Goal: Contribute content

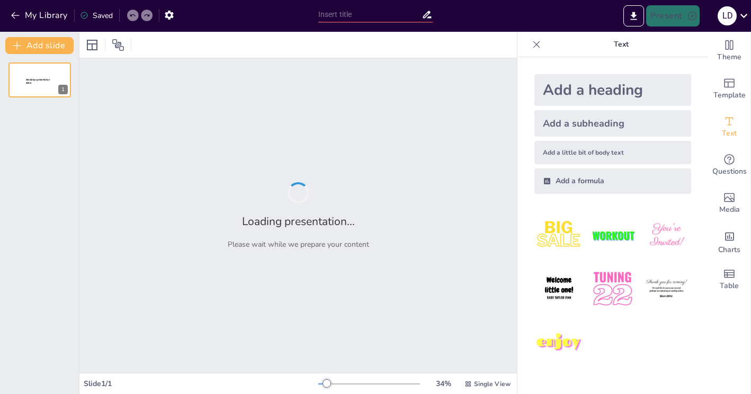
type input "Case Studies in Adolescent Learning: Analyzing Social and Psychological Develop…"
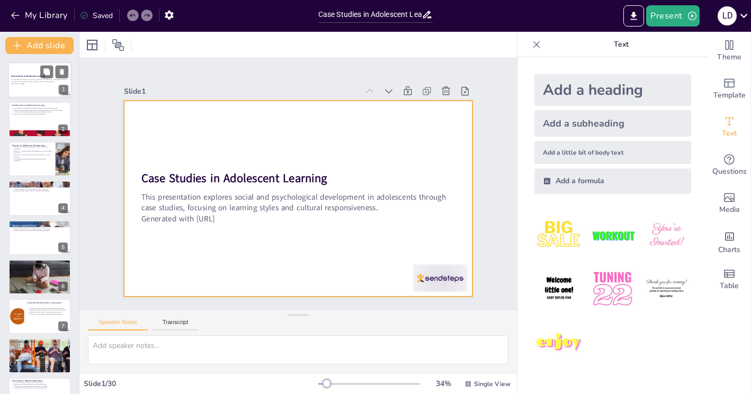
click at [50, 89] on div at bounding box center [40, 80] width 64 height 36
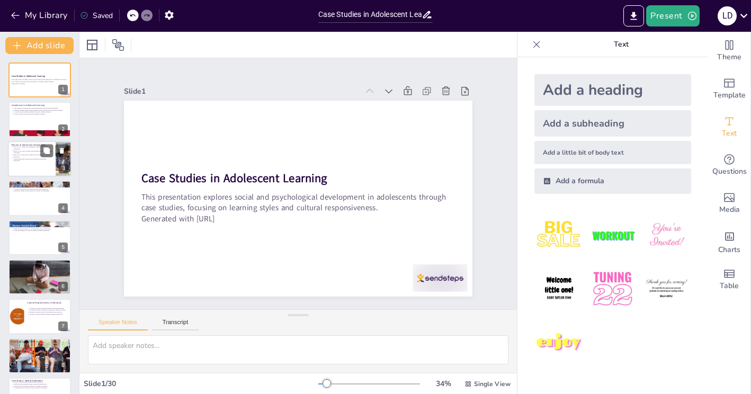
click at [50, 163] on div at bounding box center [40, 159] width 64 height 36
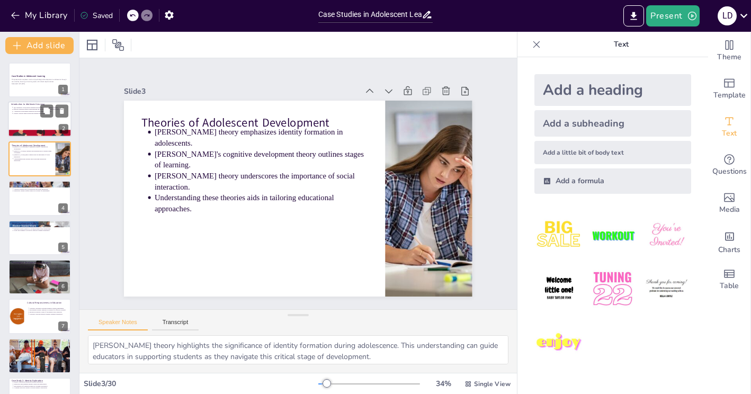
click at [52, 124] on div at bounding box center [40, 120] width 64 height 36
type textarea "Recognizing the complexity of adolescent learning is vital for educators. Tailo…"
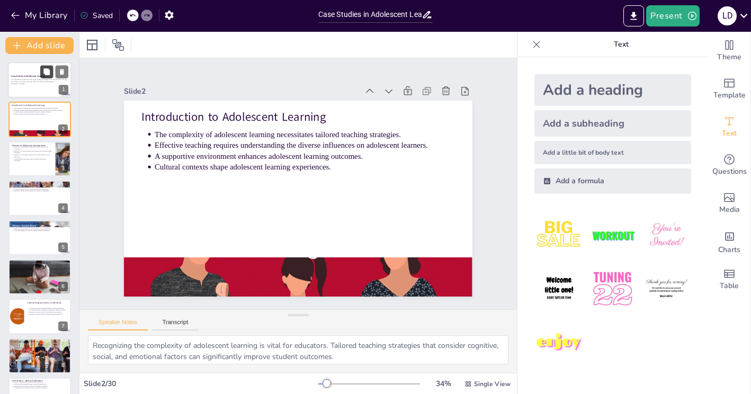
click at [44, 74] on icon at bounding box center [46, 71] width 7 height 7
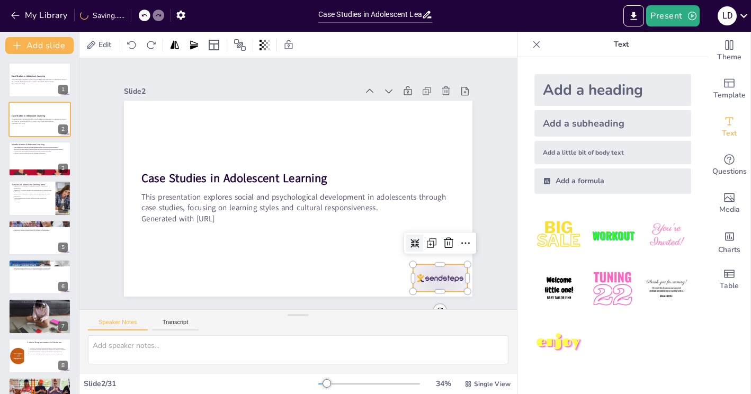
click at [352, 323] on div at bounding box center [323, 352] width 57 height 59
click at [393, 343] on div at bounding box center [388, 349] width 12 height 12
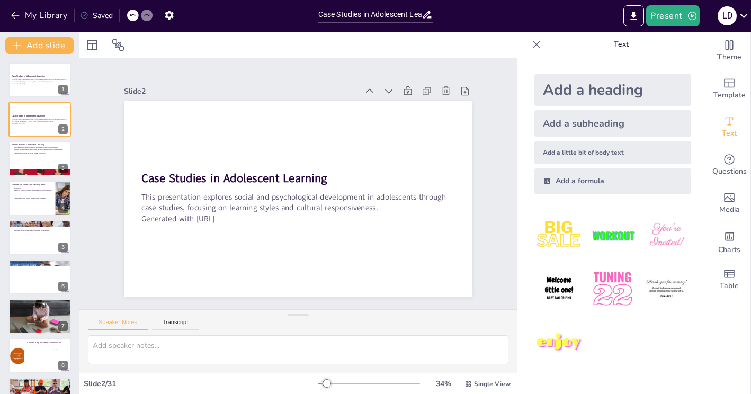
click at [538, 47] on icon at bounding box center [536, 44] width 11 height 11
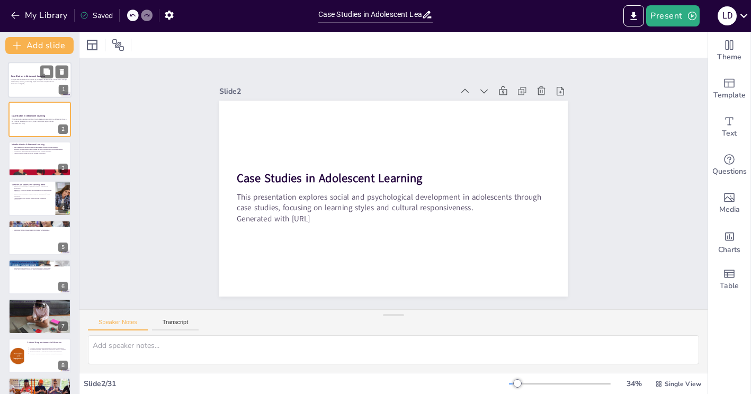
click at [34, 82] on p "This presentation explores social and psychological development in adolescents …" at bounding box center [39, 81] width 57 height 4
type textarea "Recognizing the complexity of adolescent learning is vital for educators. Tailo…"
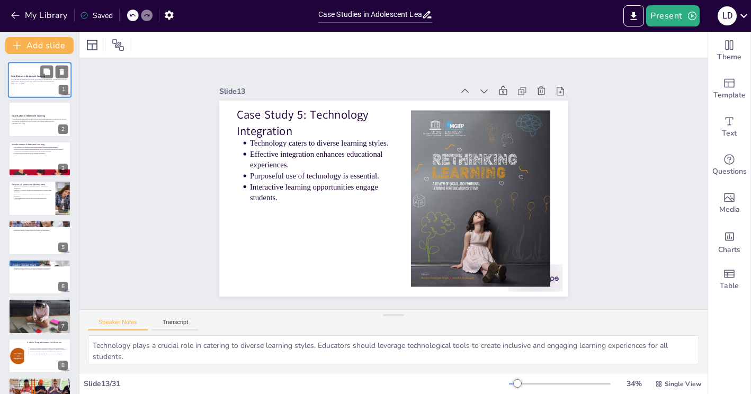
type textarea "Social media enhances communication among students, facilitating collaboration …"
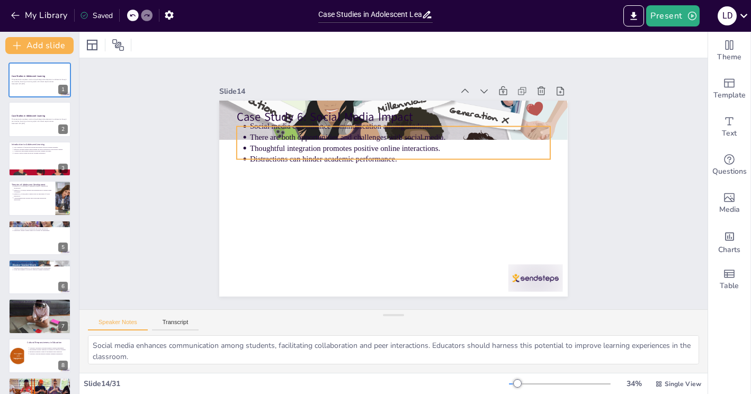
click at [274, 194] on p "There are both opportunities and challenges with social media." at bounding box center [397, 230] width 296 height 73
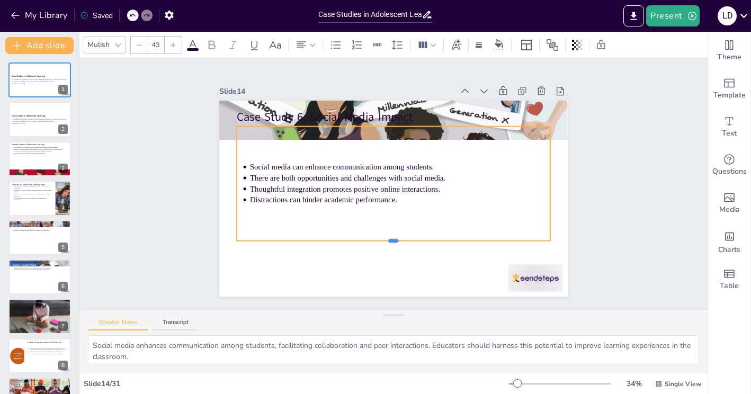
drag, startPoint x: 391, startPoint y: 160, endPoint x: 400, endPoint y: 242, distance: 82.0
click at [400, 242] on div at bounding box center [353, 229] width 239 height 216
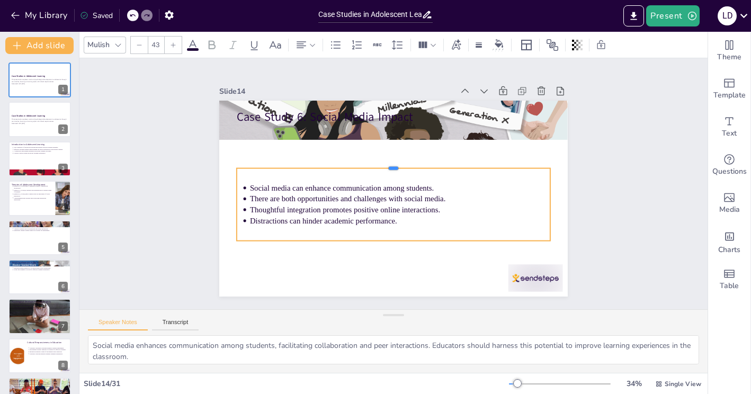
drag, startPoint x: 393, startPoint y: 125, endPoint x: 395, endPoint y: 167, distance: 41.8
click at [395, 167] on div at bounding box center [399, 164] width 301 height 105
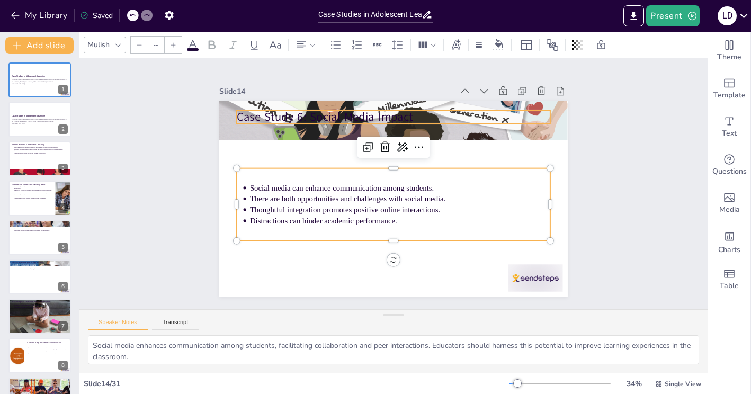
type input "64"
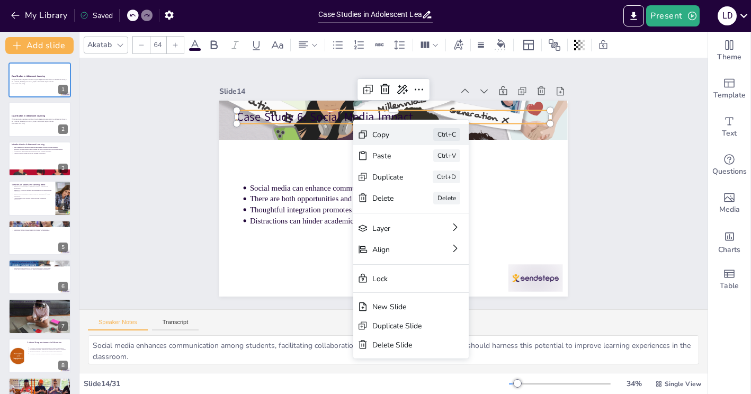
drag, startPoint x: 353, startPoint y: 120, endPoint x: 354, endPoint y: 130, distance: 10.1
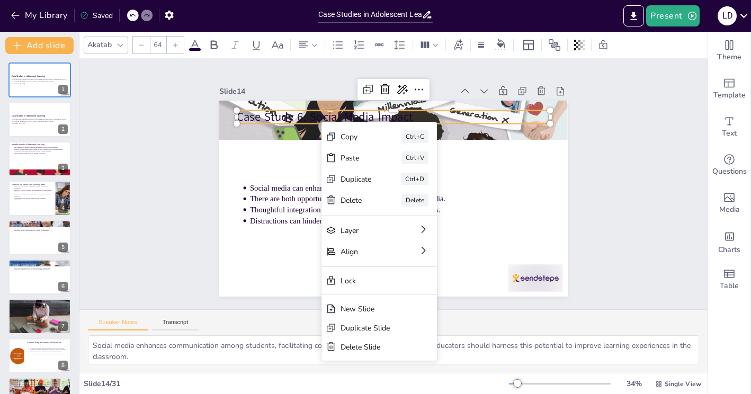
click at [621, 180] on div "Slide 1 Case Studies in Adolescent Learning This presentation explores social a…" at bounding box center [393, 183] width 651 height 315
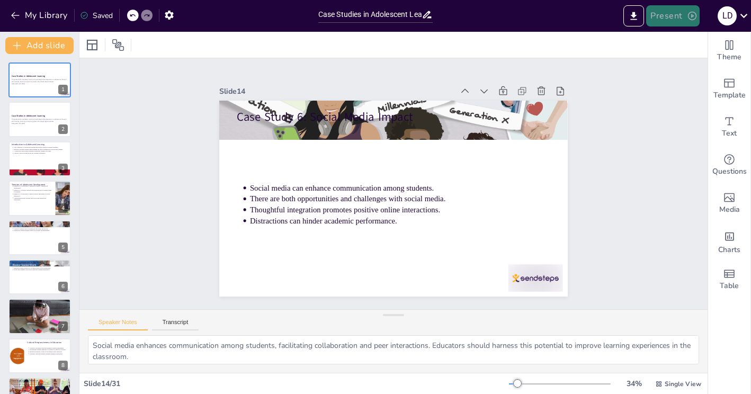
click at [672, 20] on button "Present" at bounding box center [672, 15] width 53 height 21
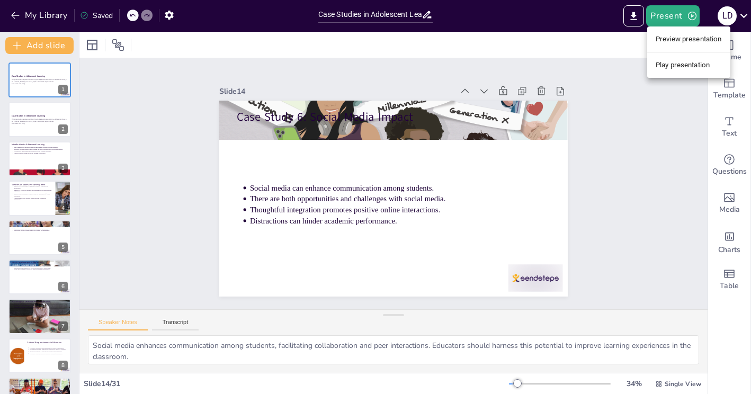
click at [678, 44] on li "Preview presentation" at bounding box center [688, 39] width 83 height 17
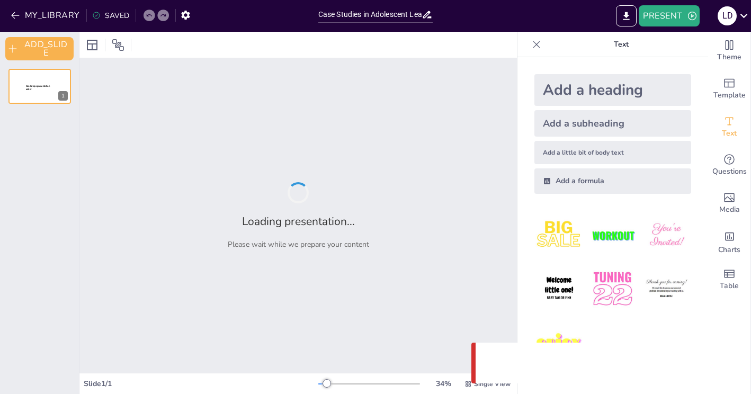
type input "Case Studies in Adolescent Learning: Analyzing Social and Psychological Develop…"
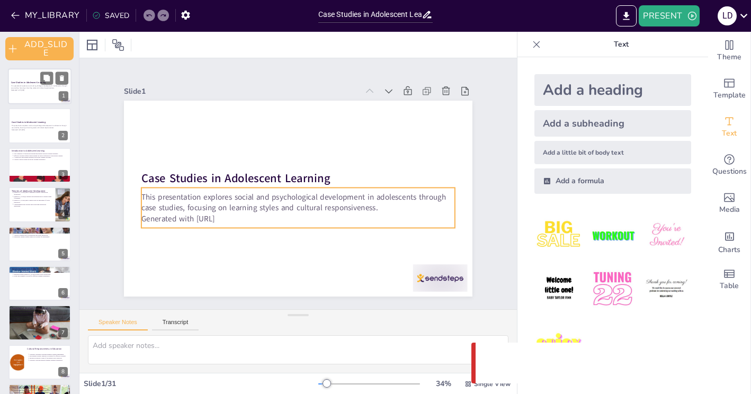
click at [32, 87] on p "This presentation explores social and psychological development in adolescents …" at bounding box center [39, 87] width 57 height 4
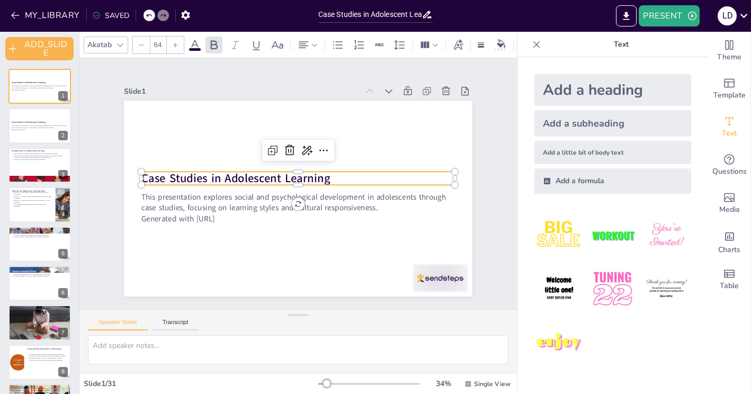
click at [217, 175] on strong "Case Studies in Adolescent Learning" at bounding box center [239, 165] width 188 height 55
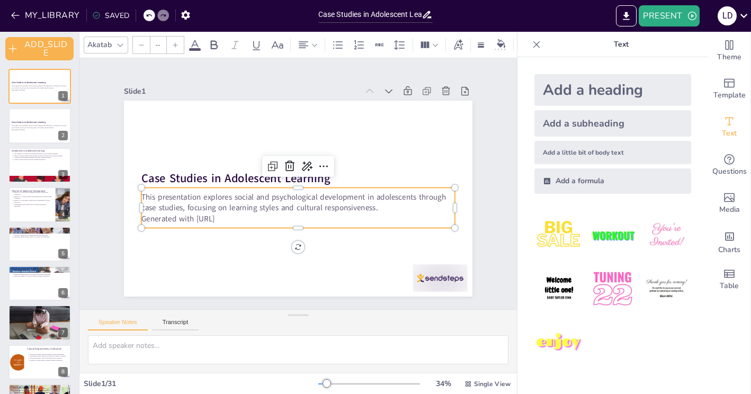
type input "43"
click at [229, 211] on p "This presentation explores social and psychological development in adolescents …" at bounding box center [281, 191] width 147 height 295
click at [449, 168] on div at bounding box center [454, 164] width 10 height 10
click at [42, 199] on button at bounding box center [46, 196] width 13 height 13
type textarea "[PERSON_NAME] theory highlights the significance of identity formation during a…"
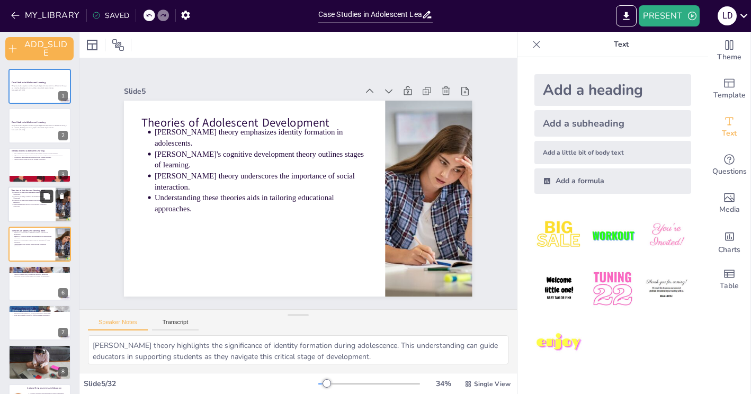
scroll to position [16, 0]
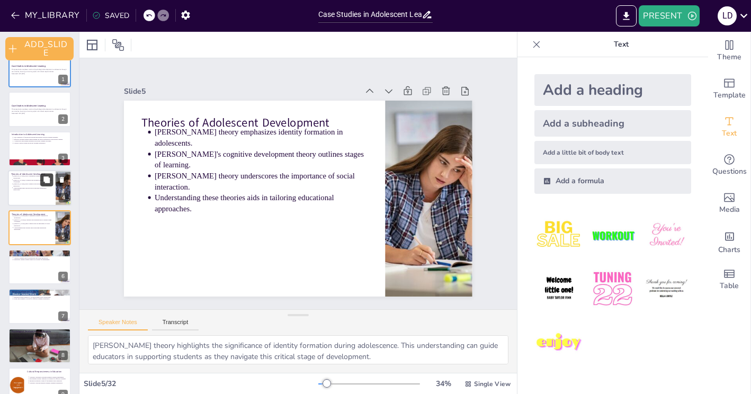
type textarea "Recognizing diverse learning styles necessitates varied teaching methods. Educa…"
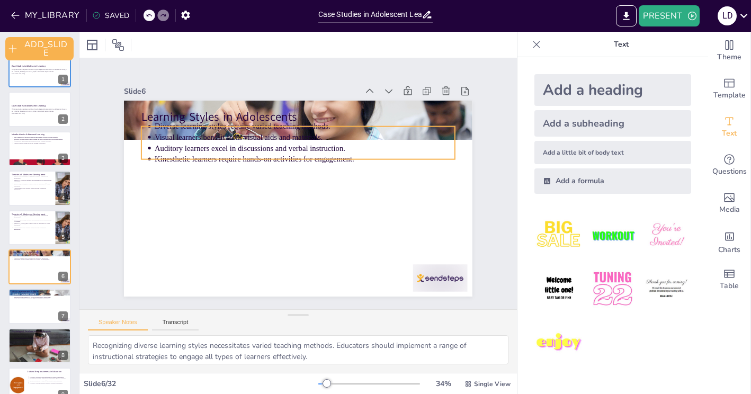
click at [210, 174] on p "Visual learners benefit from visual aids and materials." at bounding box center [277, 225] width 289 height 103
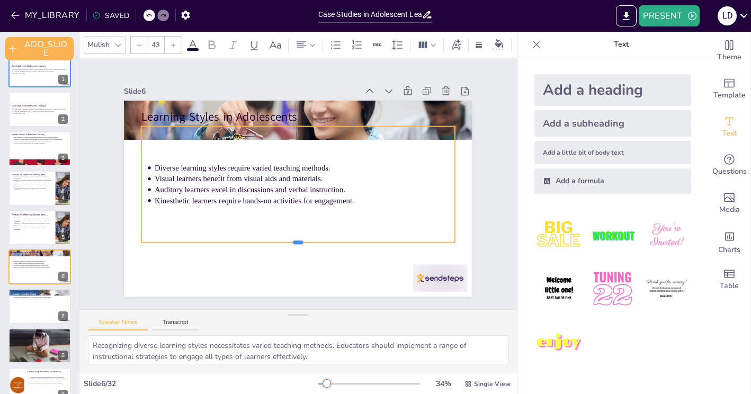
drag, startPoint x: 298, startPoint y: 159, endPoint x: 304, endPoint y: 243, distance: 83.4
click at [304, 243] on div at bounding box center [317, 243] width 301 height 105
click at [299, 127] on div "Diverse learning styles require varied teaching methods. Visual learners benefi…" at bounding box center [297, 183] width 321 height 278
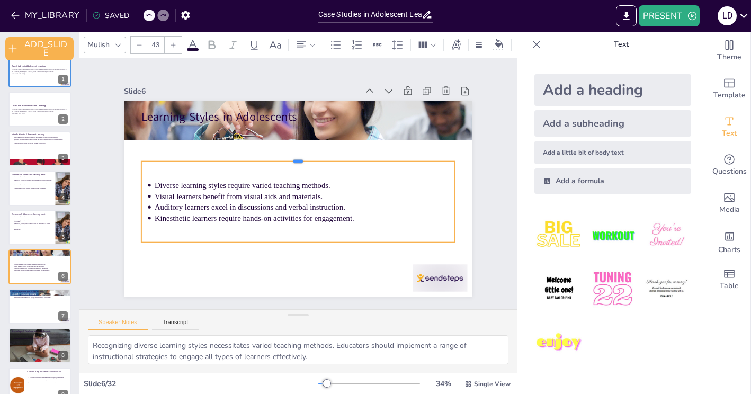
drag, startPoint x: 299, startPoint y: 124, endPoint x: 300, endPoint y: 159, distance: 35.0
click at [300, 159] on div at bounding box center [312, 160] width 276 height 164
click at [267, 142] on icon at bounding box center [265, 146] width 4 height 8
click at [35, 69] on p "This presentation explores social and psychological development in adolescents …" at bounding box center [39, 71] width 57 height 4
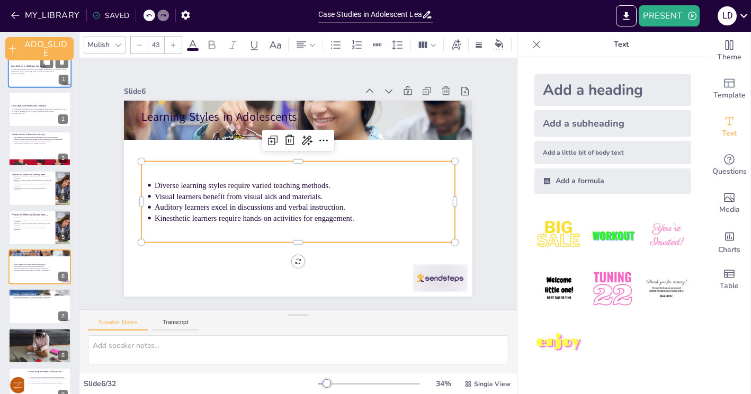
scroll to position [0, 0]
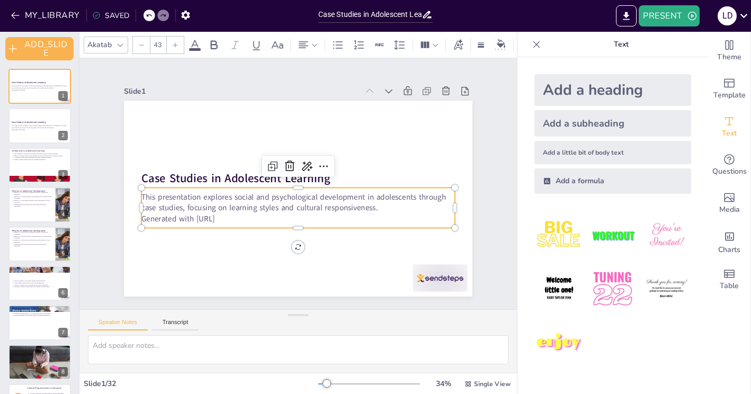
click at [269, 191] on div "This presentation explores social and psychological development in adolescents …" at bounding box center [288, 205] width 303 height 165
click at [322, 203] on icon at bounding box center [315, 209] width 13 height 13
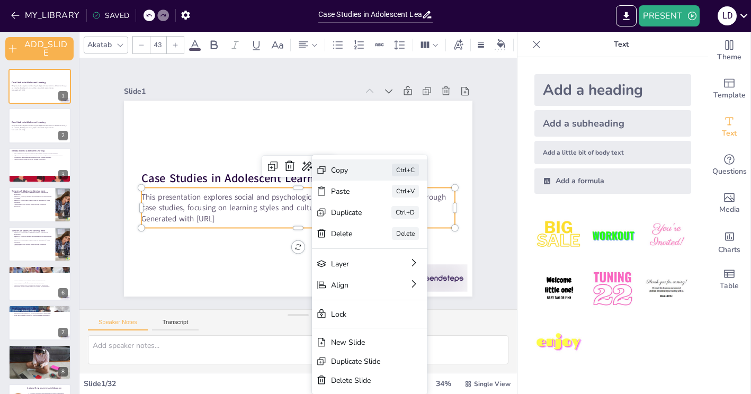
click at [344, 298] on div "Copy" at bounding box center [337, 313] width 26 height 31
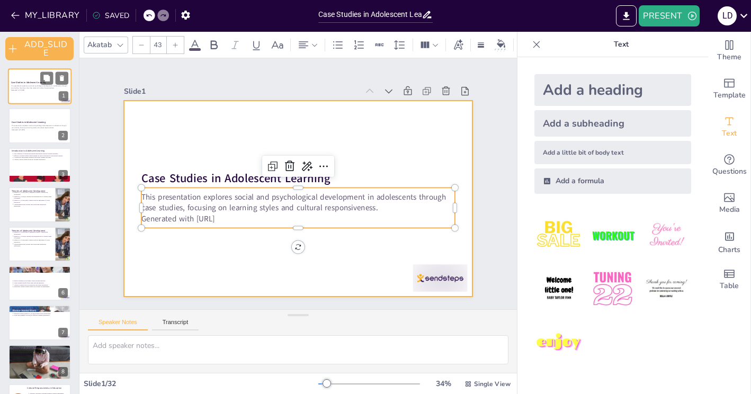
click at [43, 100] on div at bounding box center [40, 86] width 64 height 36
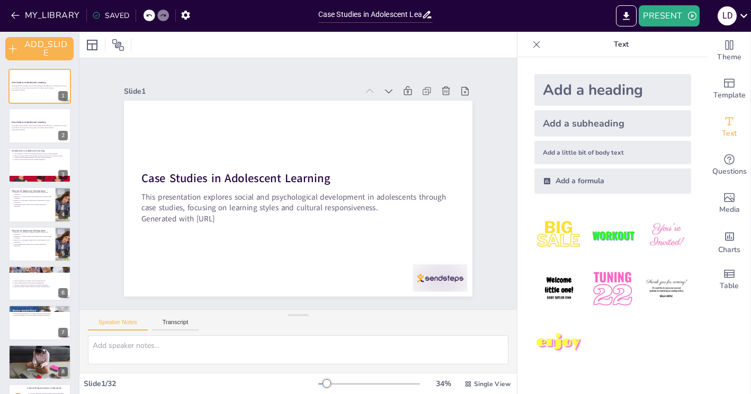
click at [536, 43] on icon at bounding box center [536, 44] width 11 height 11
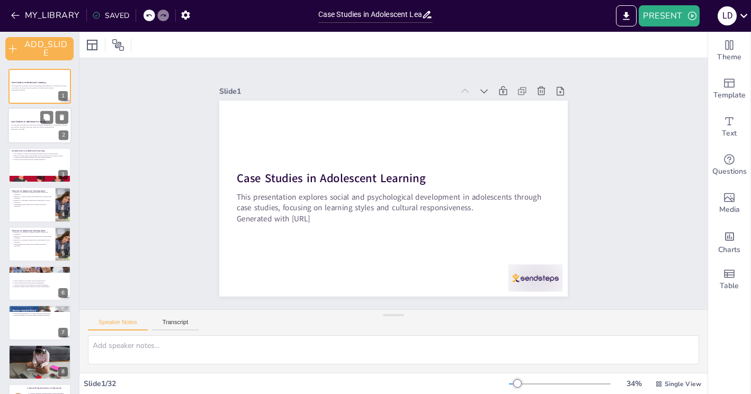
click at [24, 132] on div at bounding box center [40, 126] width 64 height 36
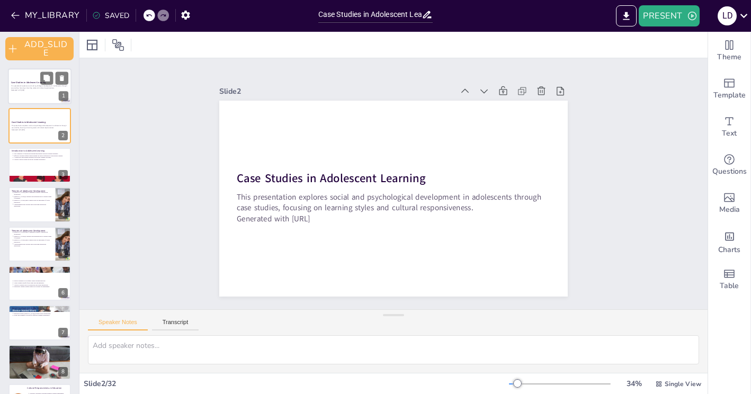
click at [43, 85] on p "This presentation explores social and psychological development in adolescents …" at bounding box center [39, 87] width 57 height 4
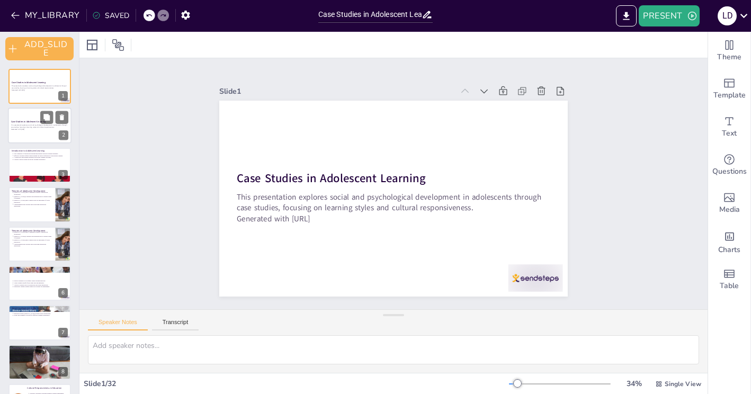
click at [28, 126] on p "This presentation explores social and psychological development in adolescents …" at bounding box center [39, 126] width 57 height 4
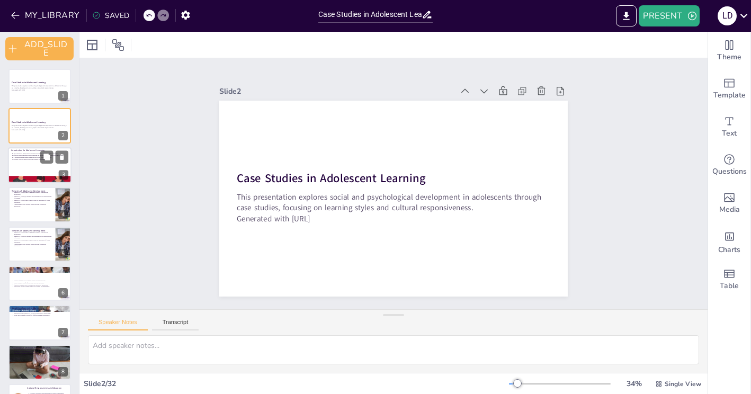
click at [29, 158] on p "Cultural contexts shape adolescent learning experiences." at bounding box center [40, 159] width 55 height 2
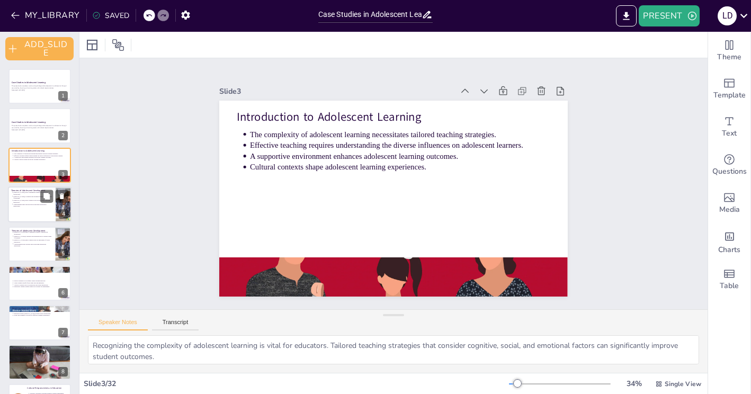
click at [37, 203] on p "Understanding these theories aids in tailoring educational approaches." at bounding box center [32, 205] width 39 height 4
type textarea "[PERSON_NAME] theory highlights the significance of identity formation during a…"
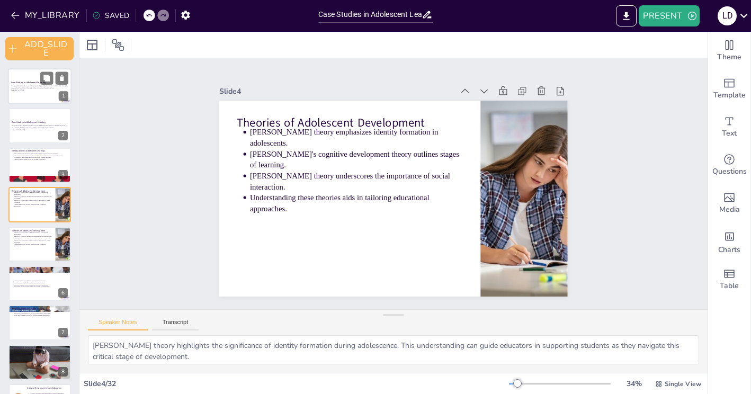
click at [41, 92] on div at bounding box center [40, 86] width 64 height 36
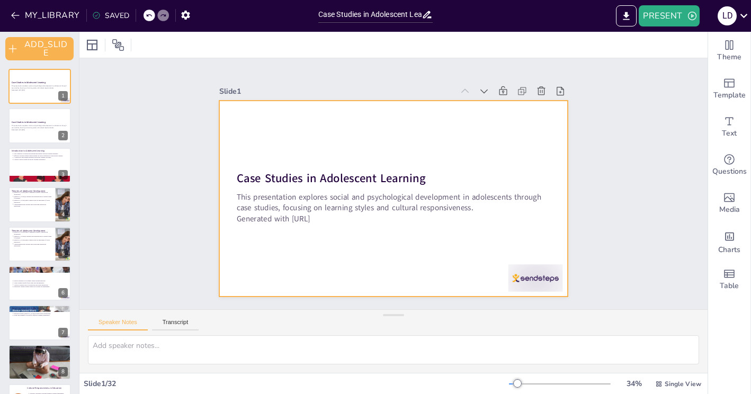
click at [263, 138] on div at bounding box center [384, 194] width 390 height 379
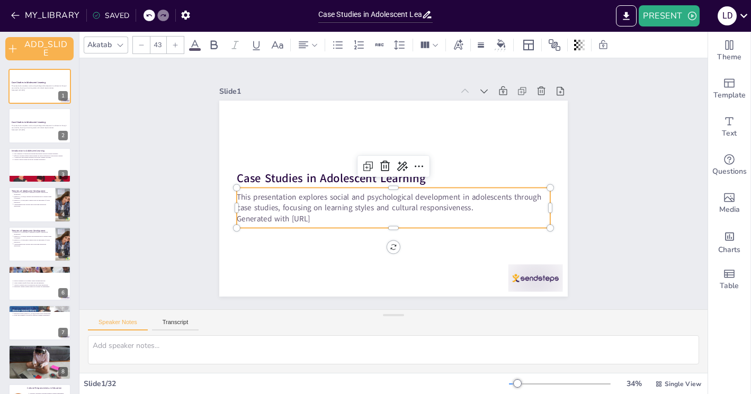
click at [390, 209] on p "This presentation explores social and psychological development in adolescents …" at bounding box center [412, 182] width 55 height 314
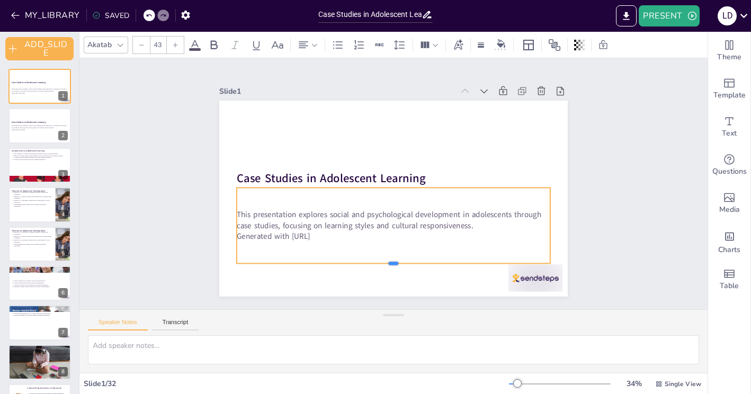
drag, startPoint x: 393, startPoint y: 229, endPoint x: 405, endPoint y: 264, distance: 37.3
click at [405, 264] on div "Case Studies in Adolescent Learning This presentation explores social and psych…" at bounding box center [390, 169] width 381 height 264
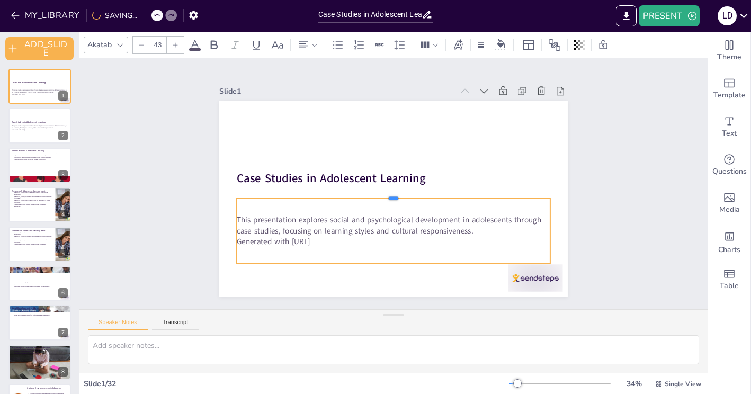
drag, startPoint x: 393, startPoint y: 186, endPoint x: 399, endPoint y: 202, distance: 16.2
click at [399, 202] on div at bounding box center [399, 191] width 258 height 191
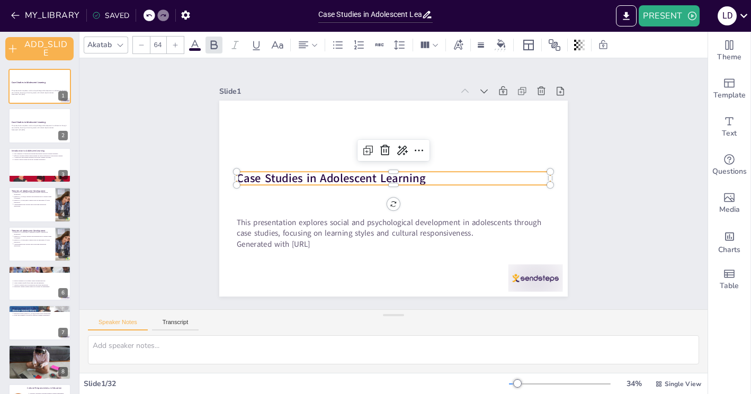
click at [312, 176] on strong "Case Studies in Adolescent Learning" at bounding box center [343, 222] width 151 height 138
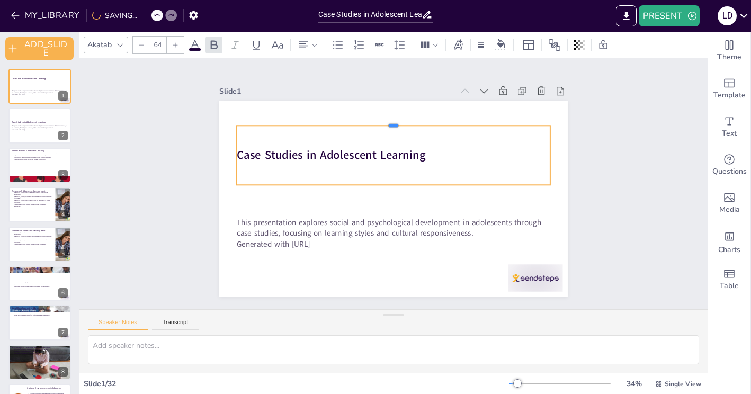
drag, startPoint x: 392, startPoint y: 170, endPoint x: 392, endPoint y: 124, distance: 46.1
click at [392, 124] on div at bounding box center [419, 126] width 290 height 135
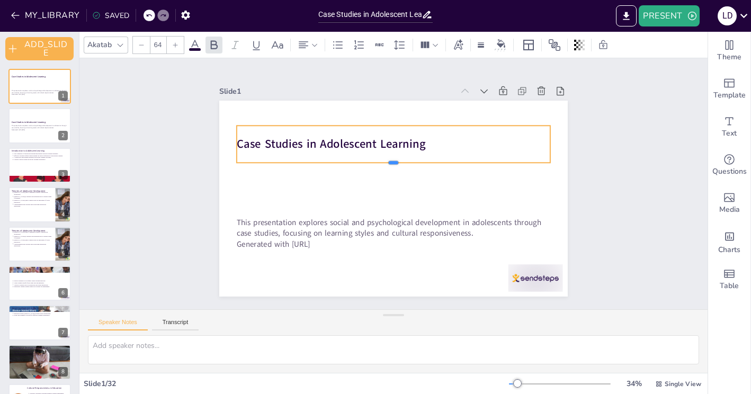
drag, startPoint x: 392, startPoint y: 185, endPoint x: 393, endPoint y: 163, distance: 22.3
click at [393, 163] on div at bounding box center [409, 178] width 105 height 301
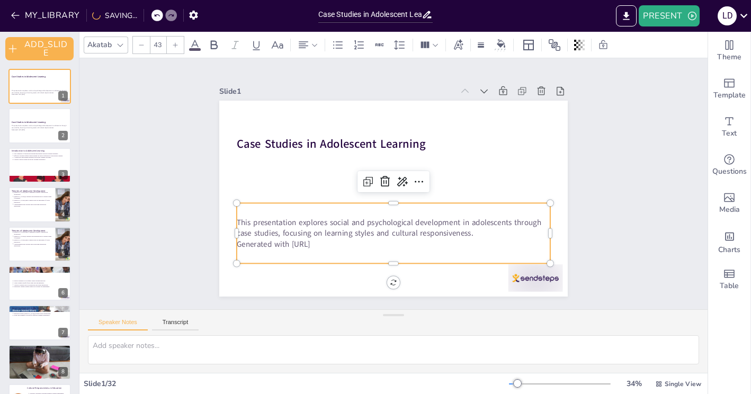
click at [387, 223] on p "This presentation explores social and psychological development in adolescents …" at bounding box center [389, 227] width 314 height 55
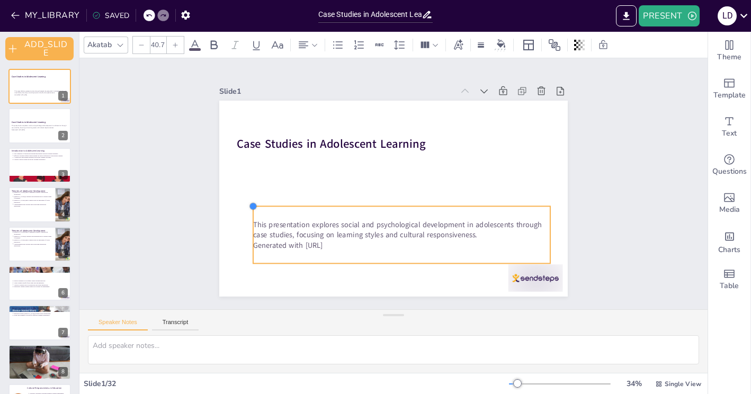
drag, startPoint x: 236, startPoint y: 203, endPoint x: 436, endPoint y: 207, distance: 200.2
click at [436, 207] on div "Case Studies in Adolescent Learning This presentation explores social and psych…" at bounding box center [393, 169] width 348 height 196
drag, startPoint x: 550, startPoint y: 204, endPoint x: 506, endPoint y: 205, distance: 44.5
click at [506, 205] on div "Case Studies in Adolescent Learning This presentation explores social and psych…" at bounding box center [381, 192] width 344 height 400
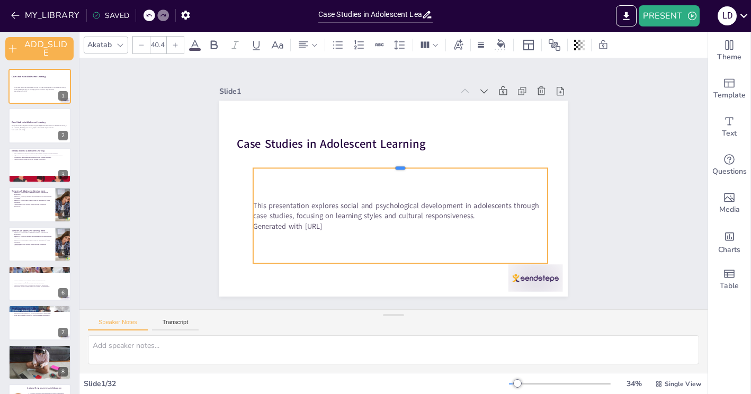
drag, startPoint x: 399, startPoint y: 205, endPoint x: 394, endPoint y: 166, distance: 39.0
click at [394, 166] on div at bounding box center [412, 192] width 39 height 293
click at [408, 240] on div "This presentation explores social and psychological development in adolescents …" at bounding box center [363, 170] width 250 height 294
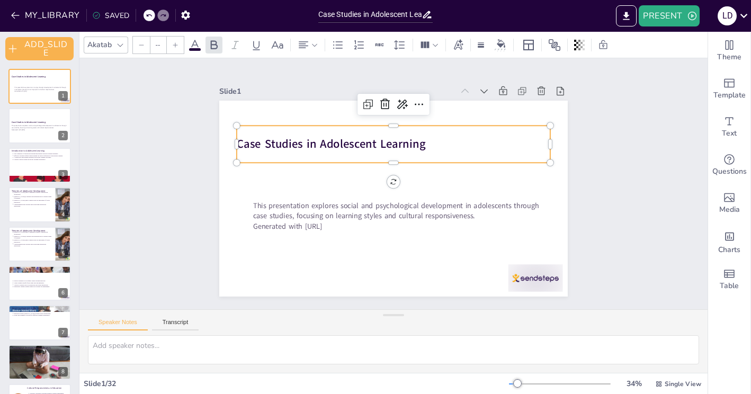
type input "64"
click at [487, 140] on p "Case Studies in Adolescent Learning" at bounding box center [431, 171] width 112 height 303
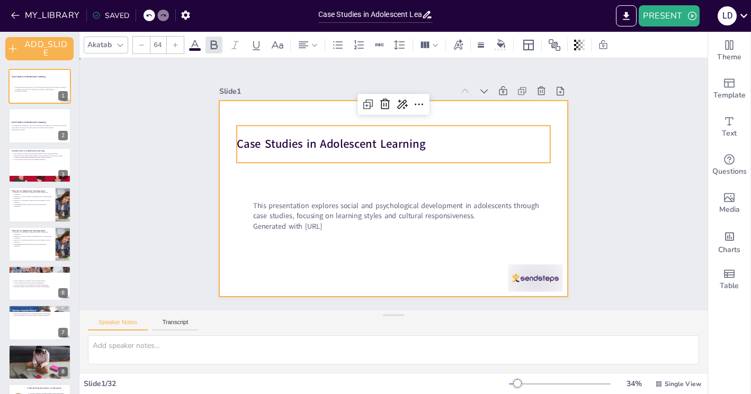
click at [526, 183] on div at bounding box center [379, 189] width 294 height 392
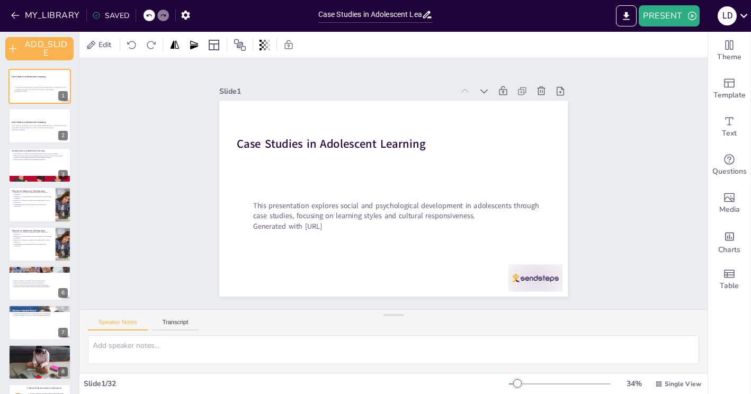
click at [124, 175] on div "Slide 1 Case Studies in Adolescent Learning This presentation explores social a…" at bounding box center [393, 184] width 628 height 252
click at [34, 158] on p "Cultural contexts shape adolescent learning experiences." at bounding box center [40, 159] width 55 height 2
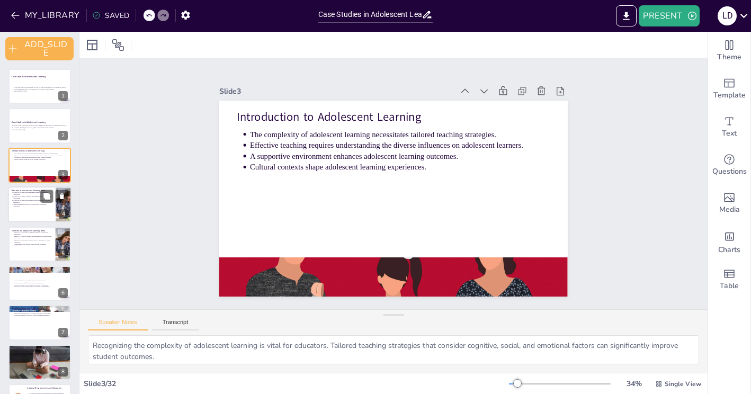
click at [42, 211] on div at bounding box center [40, 204] width 64 height 36
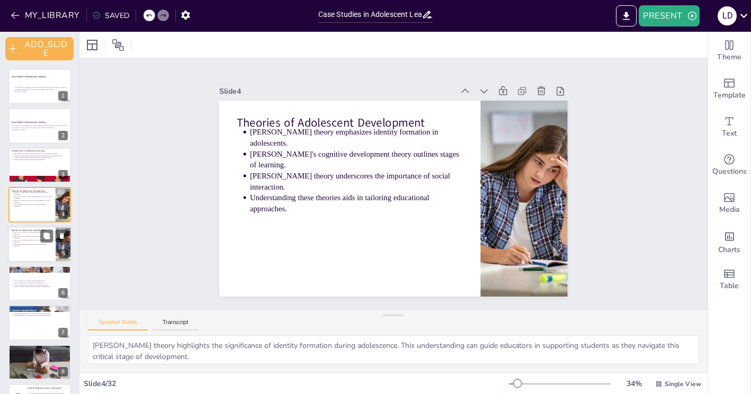
click at [38, 243] on p "Understanding these theories aids in tailoring educational approaches." at bounding box center [32, 245] width 39 height 4
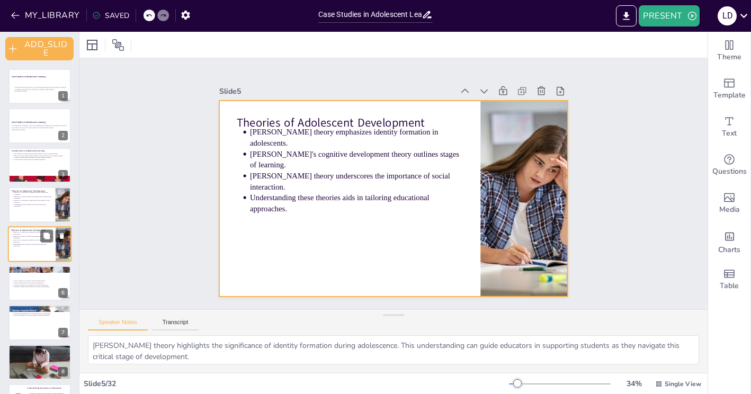
scroll to position [16, 0]
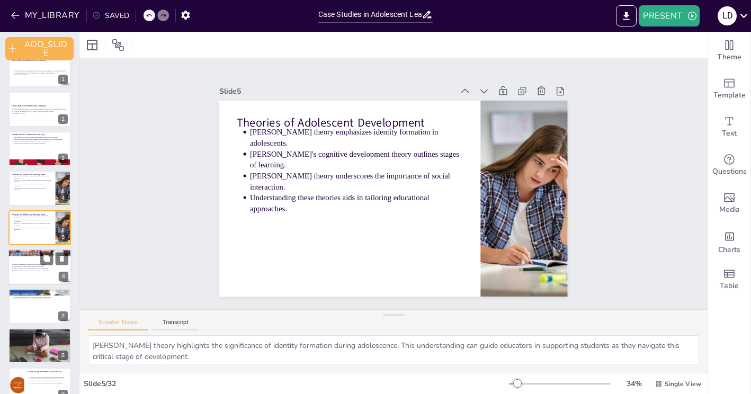
click at [39, 275] on div at bounding box center [40, 267] width 64 height 36
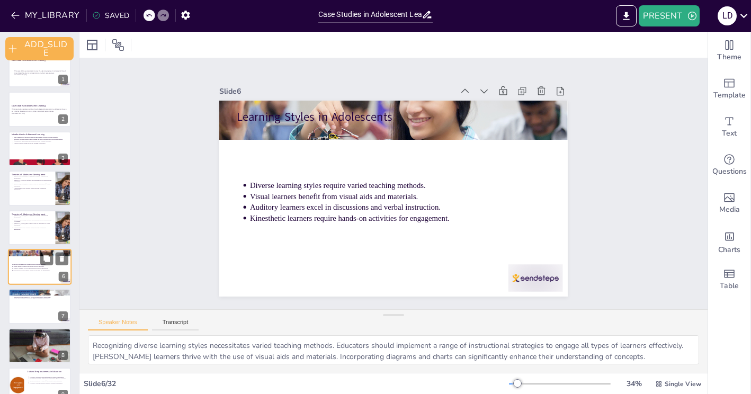
scroll to position [56, 0]
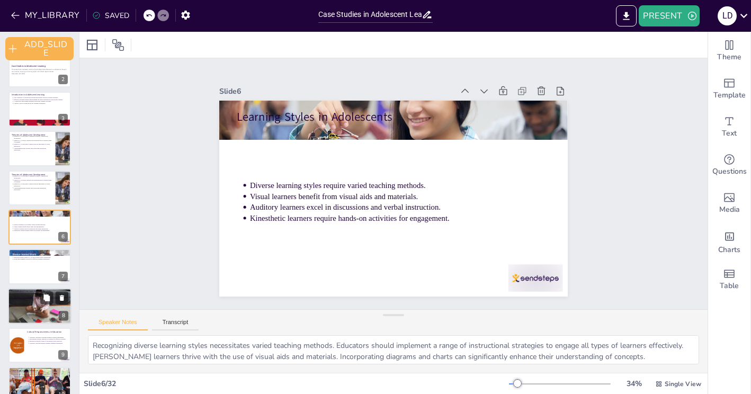
click at [30, 306] on div at bounding box center [40, 306] width 64 height 42
type textarea "Self-esteem is a critical factor influencing student engagement and performance…"
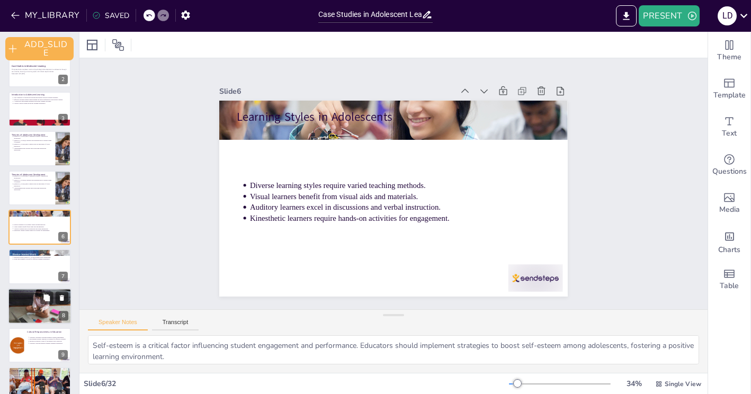
scroll to position [135, 0]
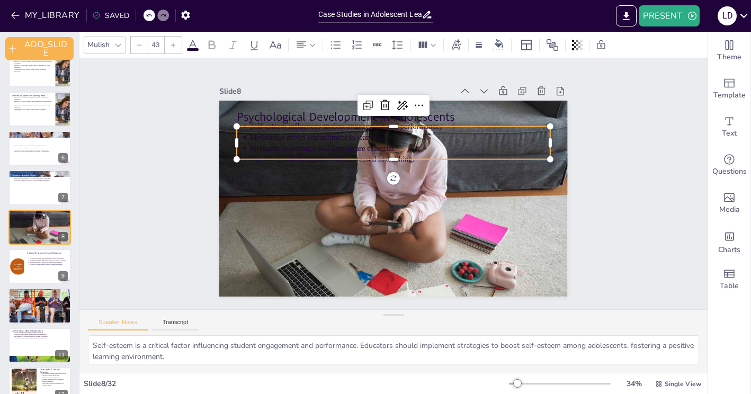
click at [373, 134] on p "Motivation drives commitment to learning." at bounding box center [439, 171] width 132 height 279
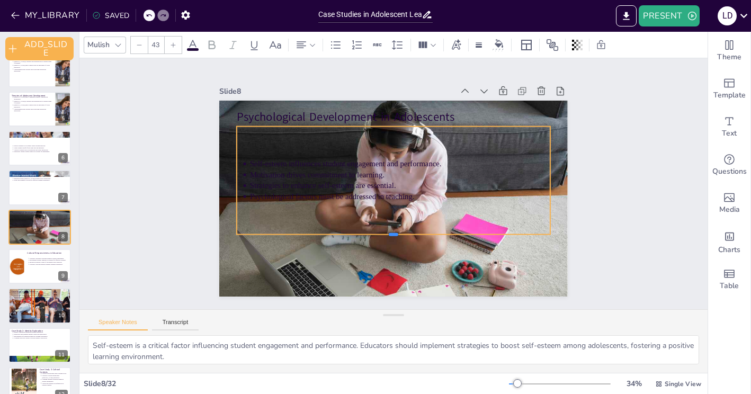
drag, startPoint x: 392, startPoint y: 162, endPoint x: 409, endPoint y: 236, distance: 76.7
click at [409, 236] on div at bounding box center [353, 147] width 216 height 239
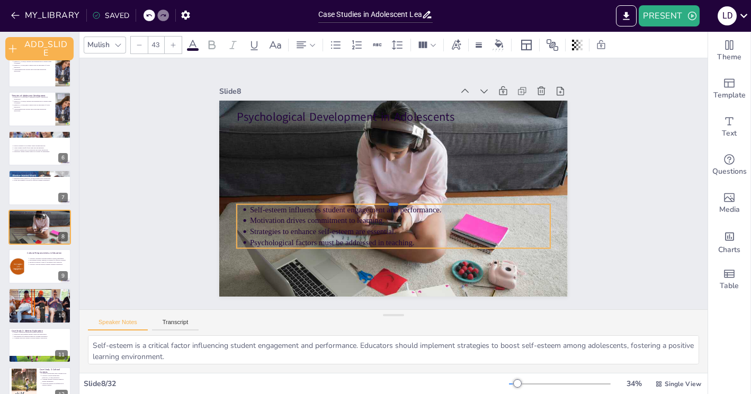
drag, startPoint x: 395, startPoint y: 124, endPoint x: 408, endPoint y: 202, distance: 78.5
click at [408, 202] on div at bounding box center [378, 189] width 105 height 301
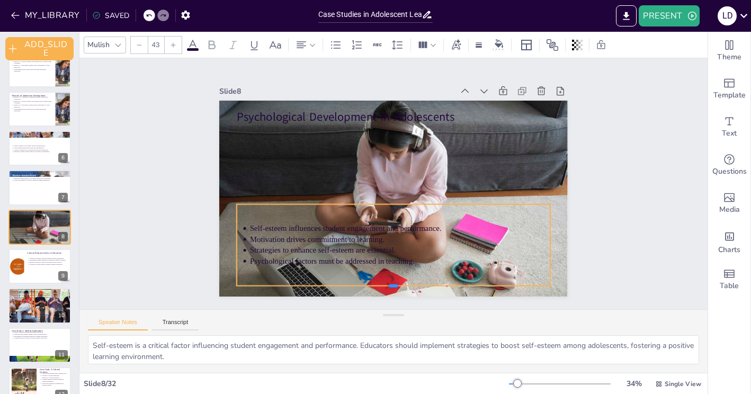
drag, startPoint x: 395, startPoint y: 248, endPoint x: 416, endPoint y: 286, distance: 43.2
click at [416, 286] on div at bounding box center [341, 276] width 276 height 164
click at [264, 232] on p "Self-esteem influences student engagement and performance." at bounding box center [385, 228] width 289 height 103
click at [415, 265] on p "Psychological factors must be addressed in teaching." at bounding box center [346, 245] width 230 height 209
click at [426, 255] on p "Psychological factors must be addressed in teaching." at bounding box center [384, 261] width 296 height 73
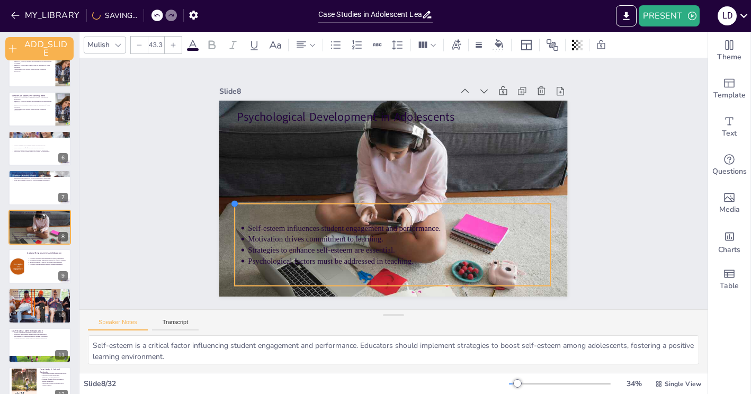
drag, startPoint x: 236, startPoint y: 205, endPoint x: 296, endPoint y: 204, distance: 59.8
click at [296, 204] on div "Psychological Development in Adolescents Self-esteem influences student engagem…" at bounding box center [393, 199] width 348 height 196
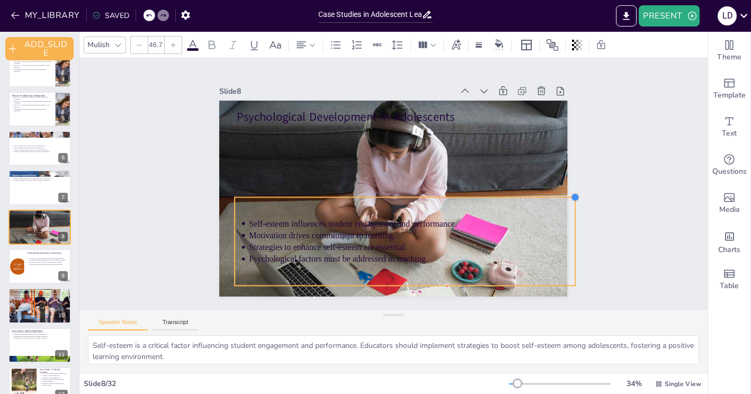
drag, startPoint x: 550, startPoint y: 204, endPoint x: 575, endPoint y: 209, distance: 25.4
click at [527, 209] on div "Slide 1 Case Studies in Adolescent Learning This presentation explores social a…" at bounding box center [393, 183] width 267 height 429
drag, startPoint x: 575, startPoint y: 199, endPoint x: 556, endPoint y: 212, distance: 23.2
click at [552, 212] on div "Psychological Development in Adolescents Self-esteem influences student engagem…" at bounding box center [381, 192] width 344 height 400
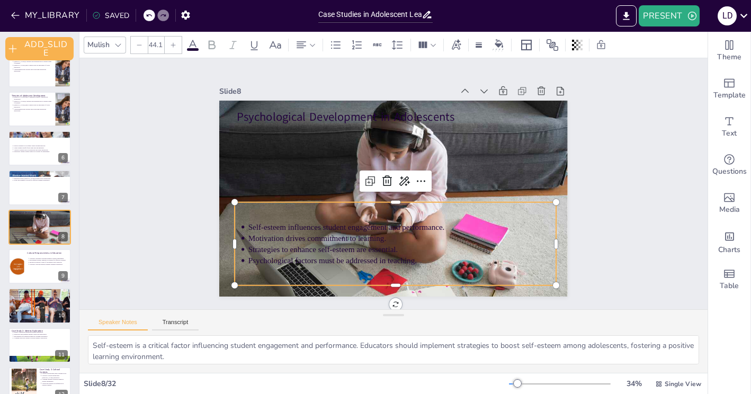
click at [388, 264] on p "Psychological factors must be addressed in teaching." at bounding box center [320, 160] width 136 height 286
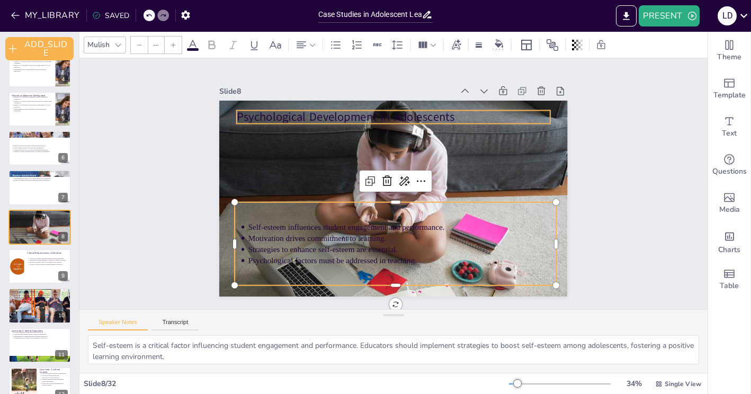
type input "64"
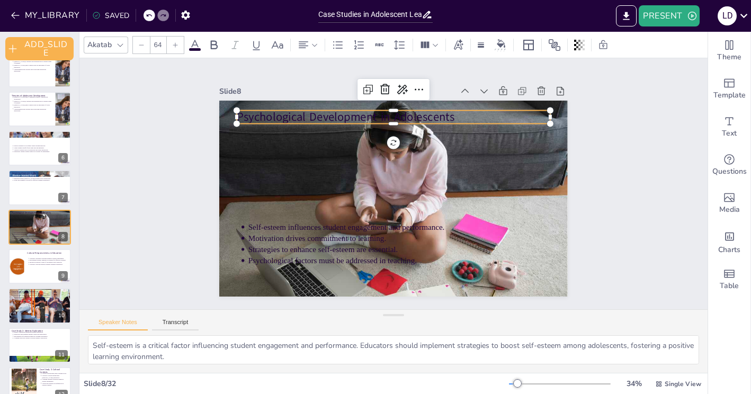
click at [437, 115] on p "Psychological Development in Adolescents" at bounding box center [451, 151] width 171 height 280
click at [602, 161] on div "Slide 1 Case Studies in Adolescent Learning This presentation explores social a…" at bounding box center [393, 184] width 607 height 635
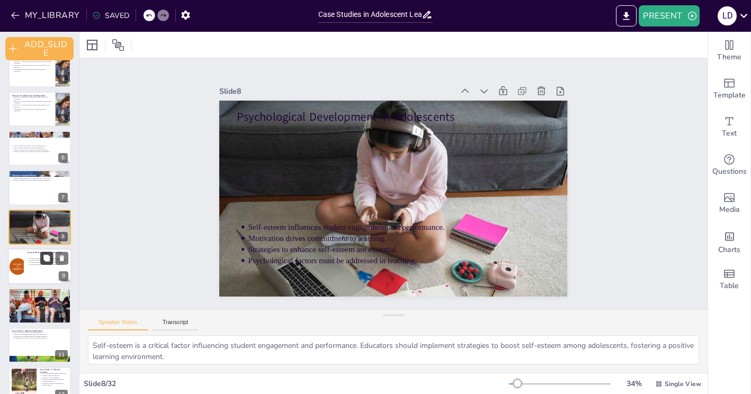
click at [47, 264] on button at bounding box center [46, 258] width 13 height 13
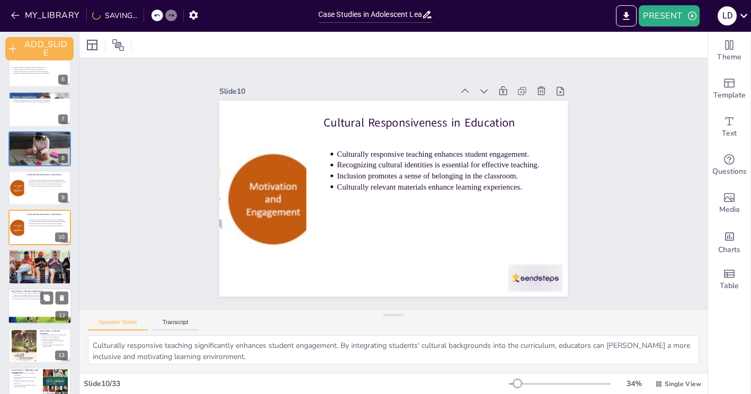
click at [39, 304] on div at bounding box center [40, 306] width 64 height 36
type textarea "Identity exploration significantly influences adolescents' learning preferences…"
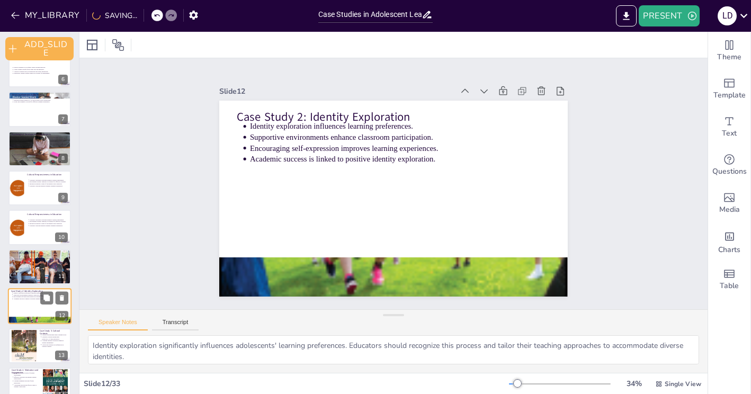
scroll to position [292, 0]
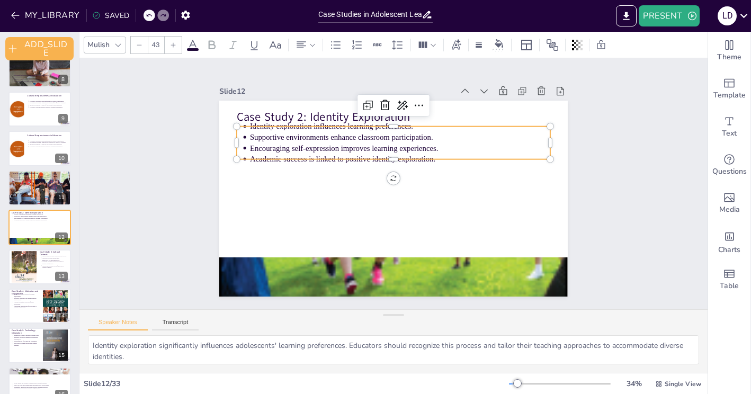
click at [280, 145] on p "Encouraging self-expression improves learning experiences." at bounding box center [414, 154] width 279 height 132
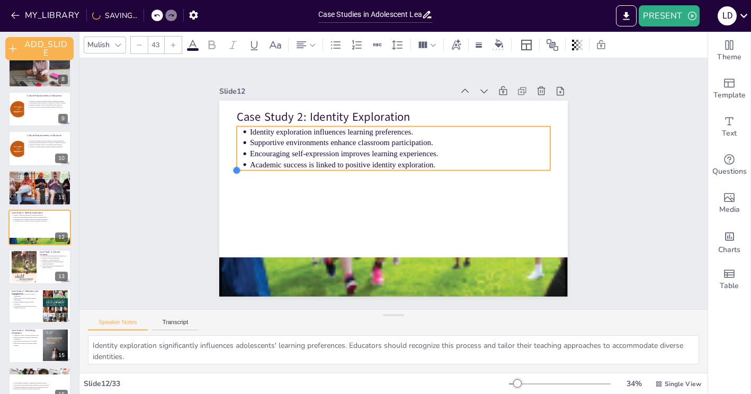
drag, startPoint x: 237, startPoint y: 158, endPoint x: 350, endPoint y: 158, distance: 113.3
click at [350, 158] on div "Case Study 2: Identity Exploration Identity exploration influences learning pre…" at bounding box center [392, 198] width 367 height 231
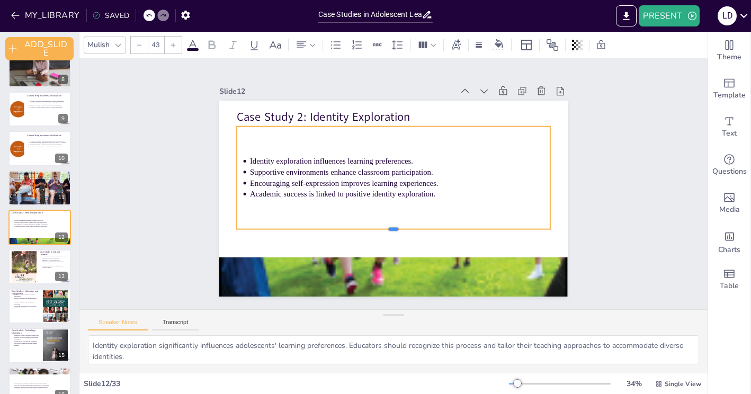
drag, startPoint x: 393, startPoint y: 171, endPoint x: 419, endPoint y: 231, distance: 65.2
click at [419, 231] on div at bounding box center [364, 223] width 258 height 191
type input "43.6"
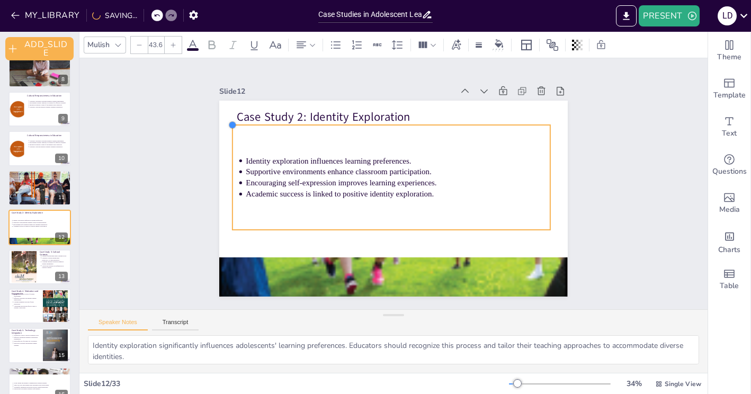
click at [232, 130] on div "Case Study 2: Identity Exploration Identity exploration influences learning pre…" at bounding box center [382, 194] width 379 height 390
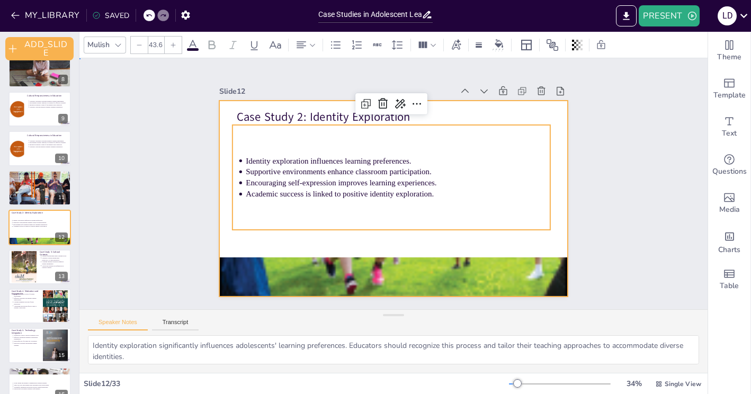
click at [565, 114] on div at bounding box center [390, 198] width 381 height 264
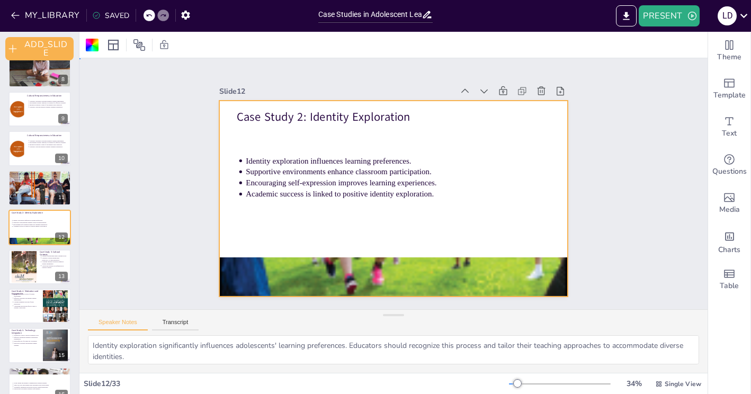
click at [625, 135] on div "Slide 1 Case Studies in Adolescent Learning This presentation explores social a…" at bounding box center [393, 183] width 635 height 607
